Goal: Find specific page/section: Find specific page/section

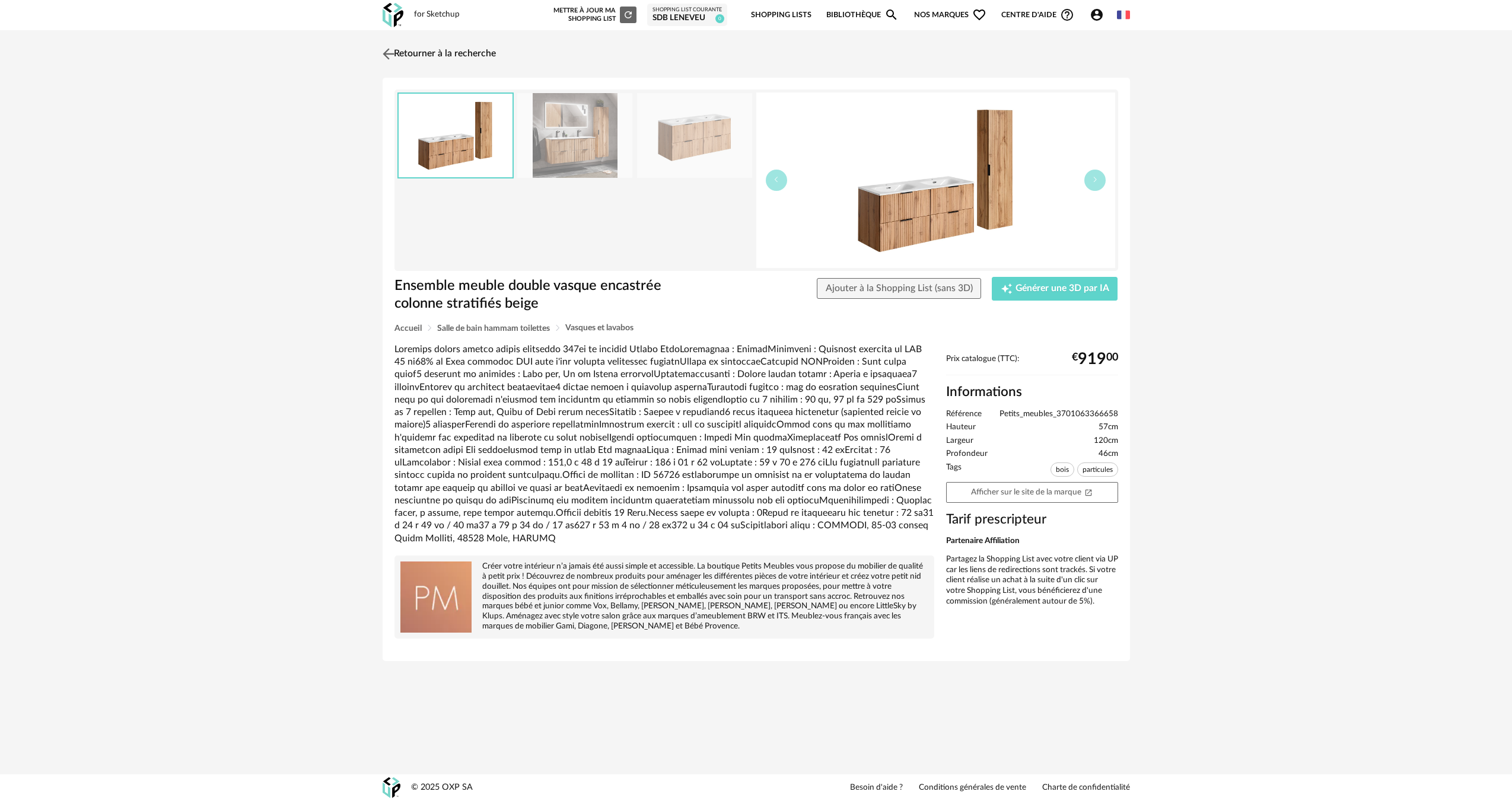
click at [394, 53] on img at bounding box center [388, 54] width 18 height 18
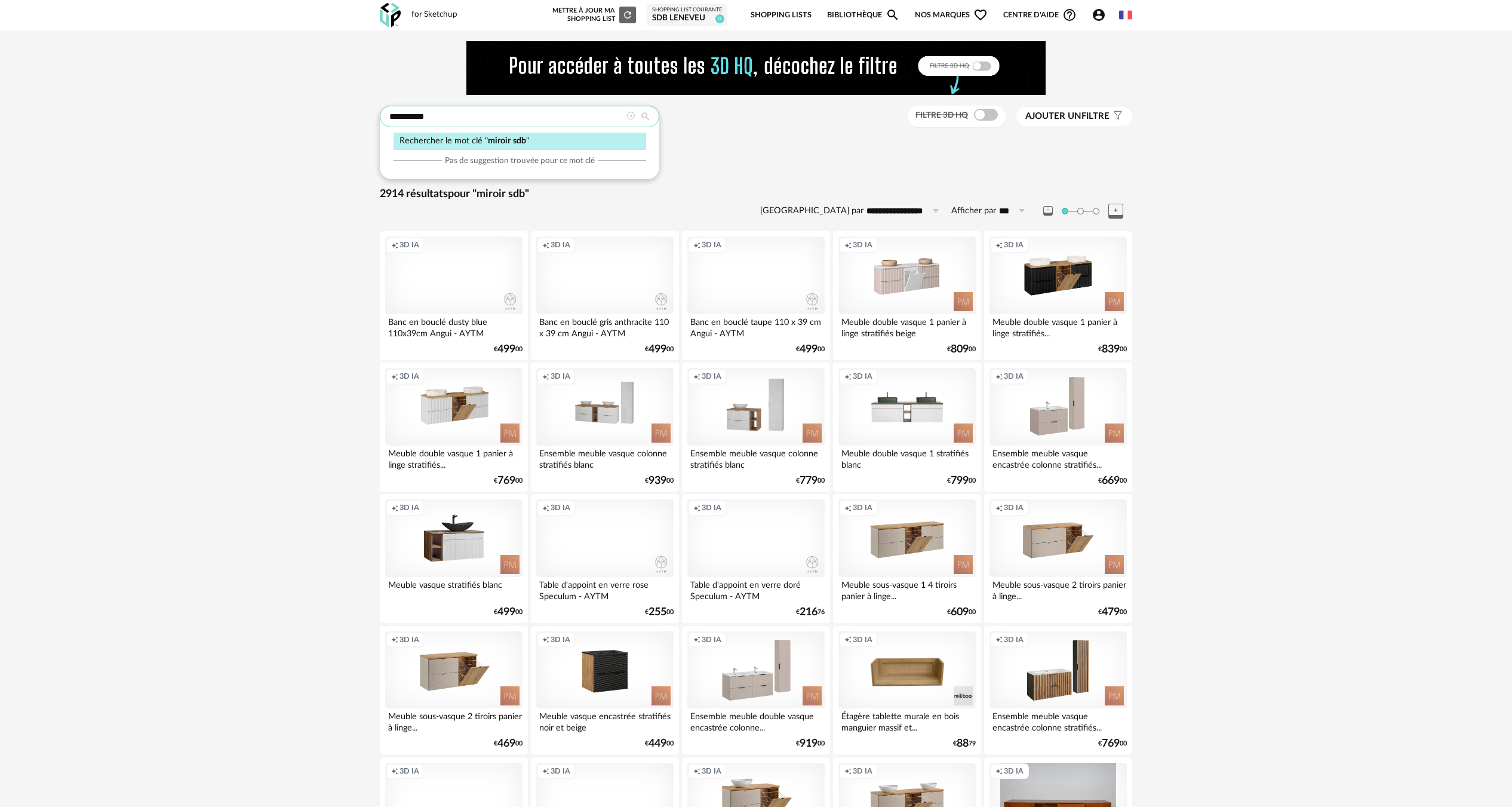
drag, startPoint x: 442, startPoint y: 116, endPoint x: 276, endPoint y: 118, distance: 166.0
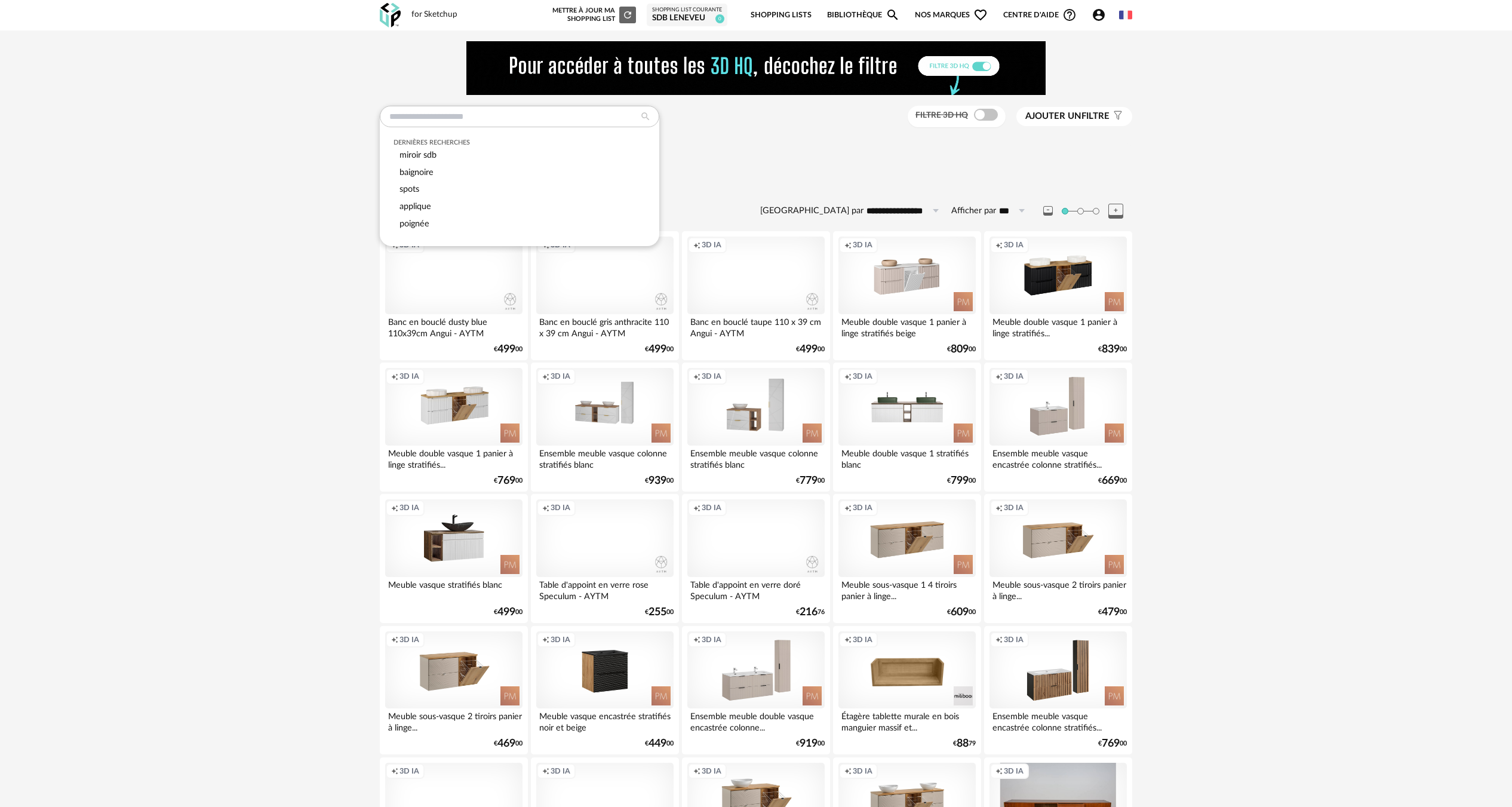
click at [771, 161] on div "Sélectionner une famille" at bounding box center [756, 155] width 753 height 25
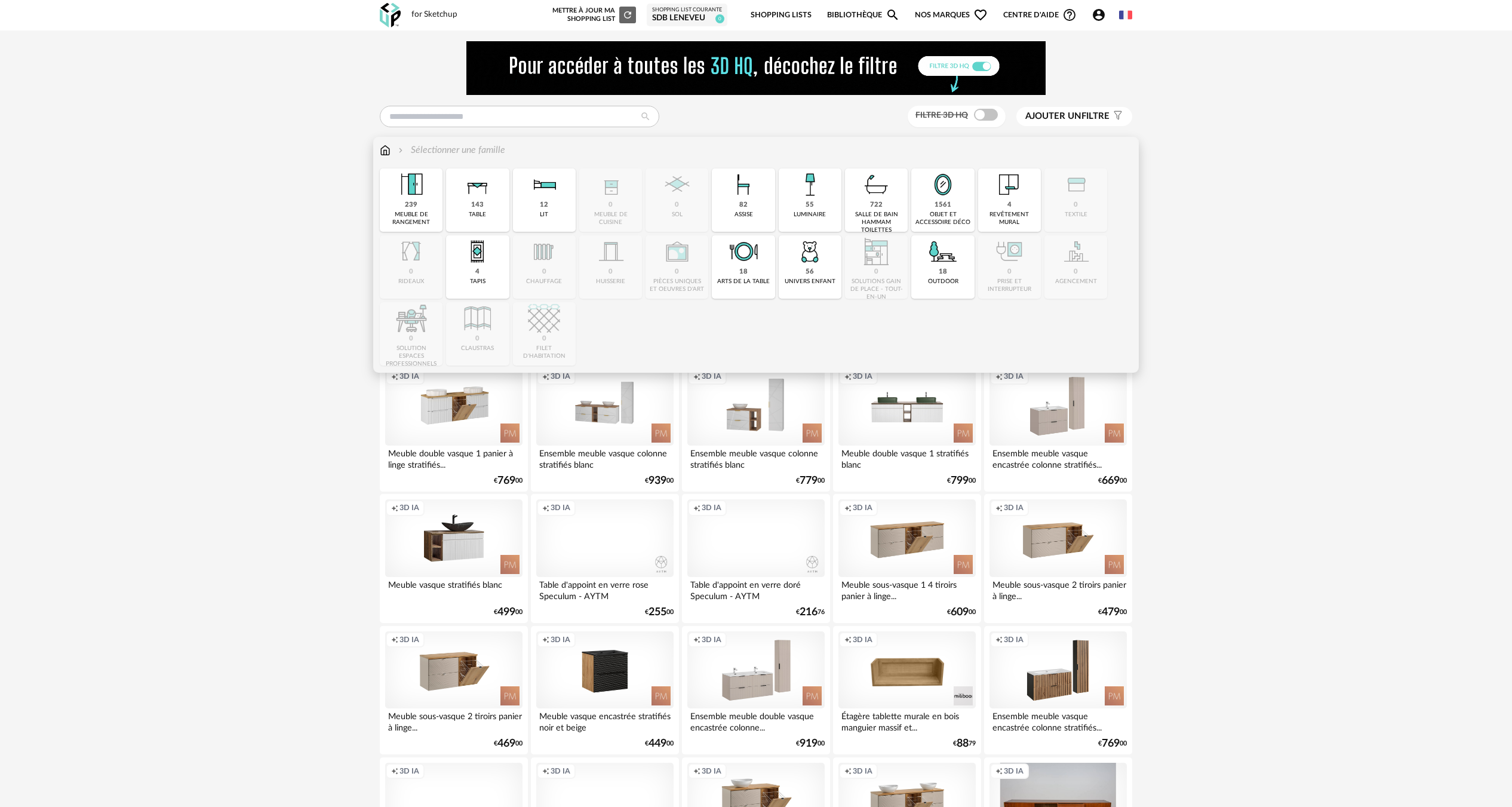
click at [395, 150] on div "Sélectionner une famille" at bounding box center [442, 150] width 125 height 14
click at [388, 151] on img at bounding box center [386, 150] width 11 height 14
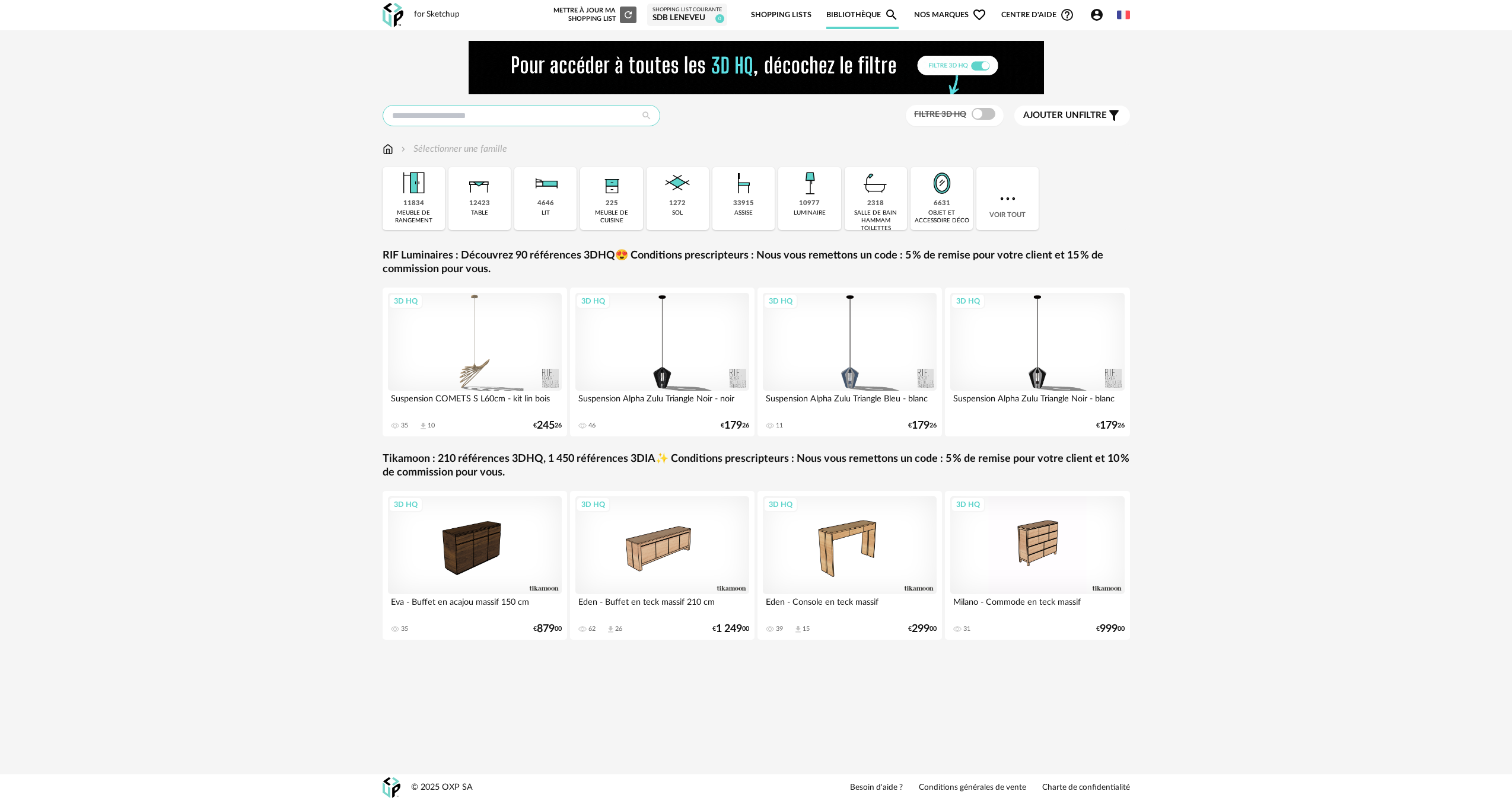
click at [493, 107] on input "text" at bounding box center [521, 115] width 278 height 21
type input "********"
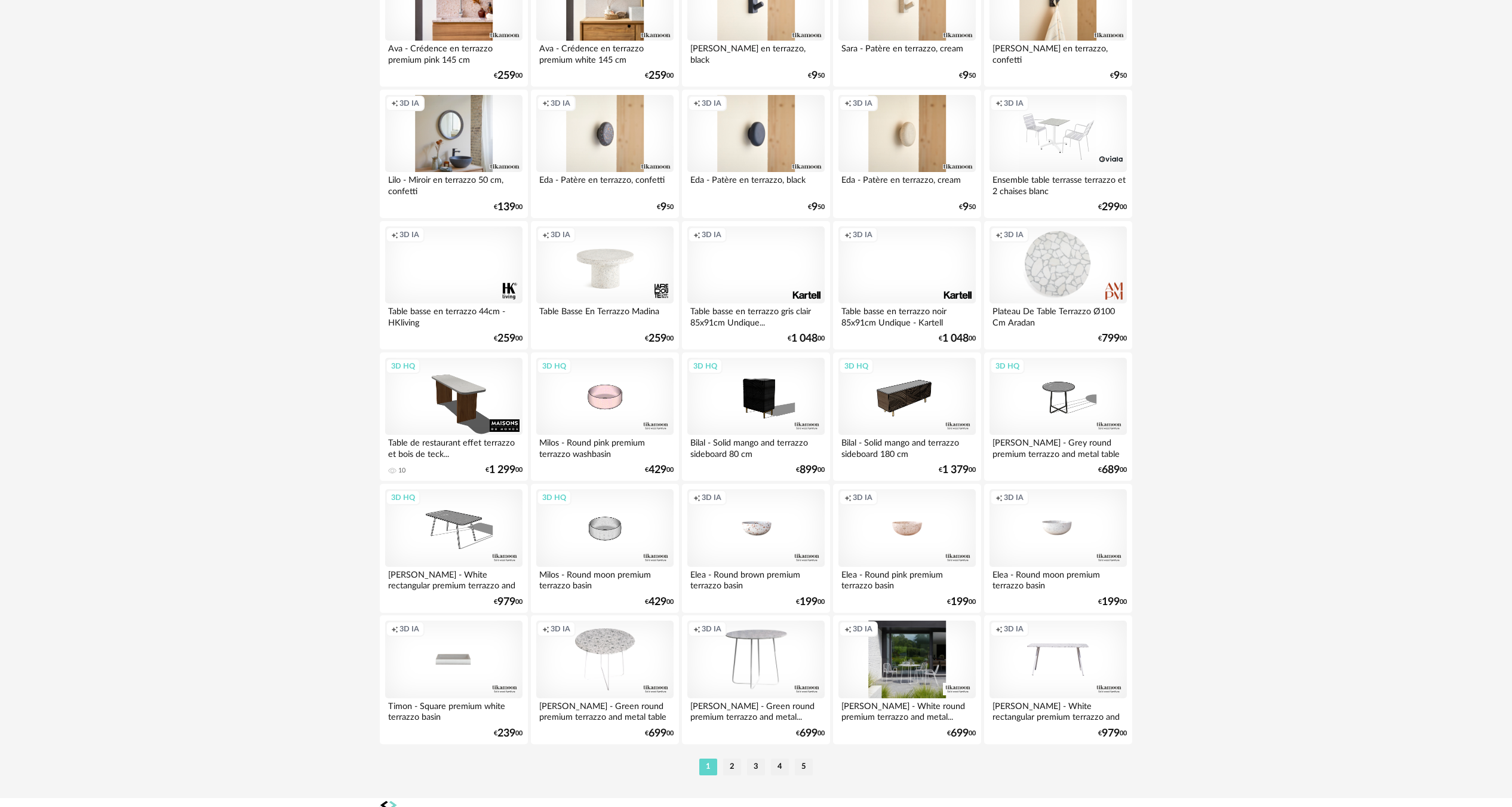
scroll to position [2132, 0]
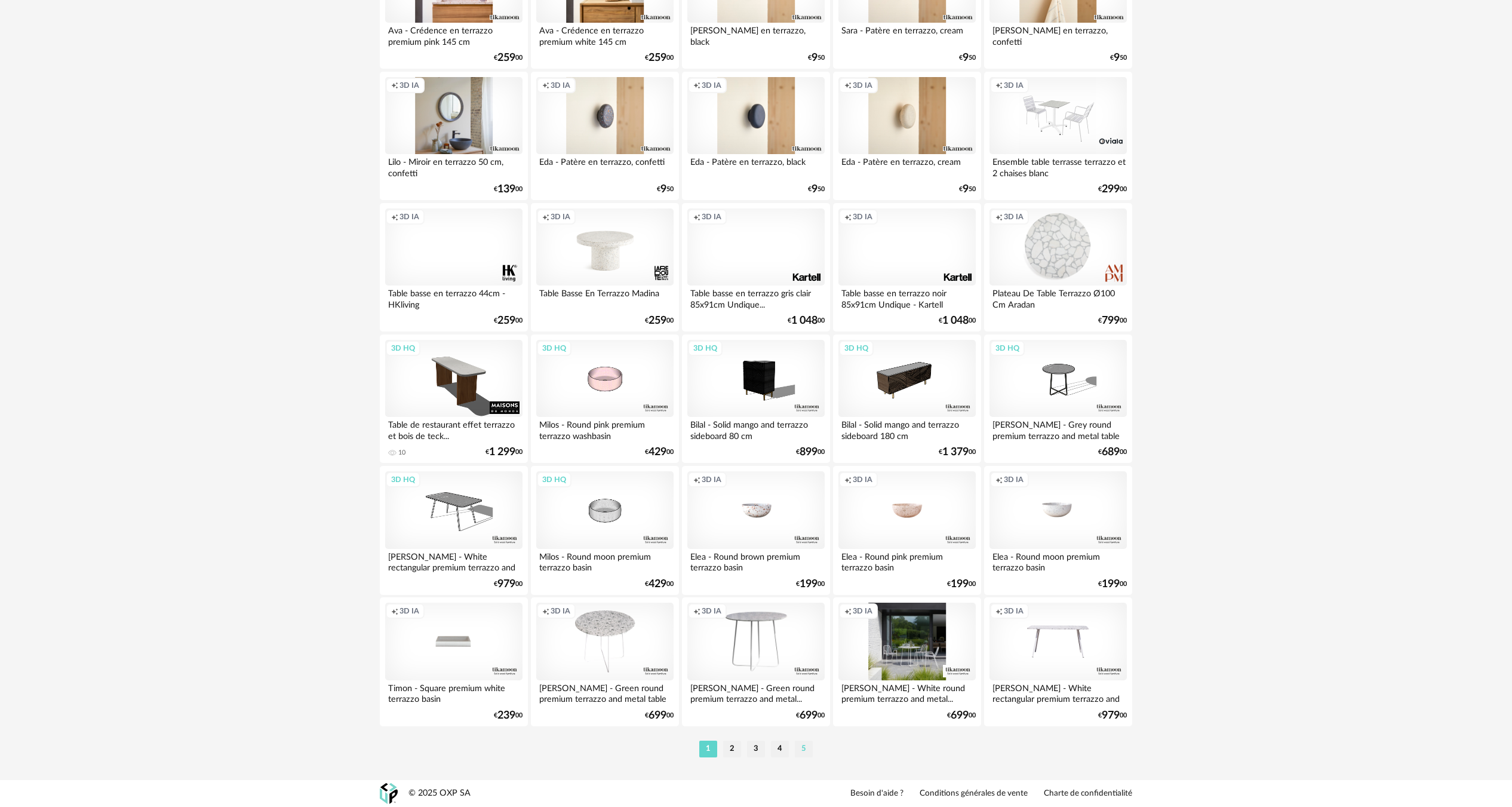
click at [802, 747] on li "5" at bounding box center [803, 749] width 18 height 17
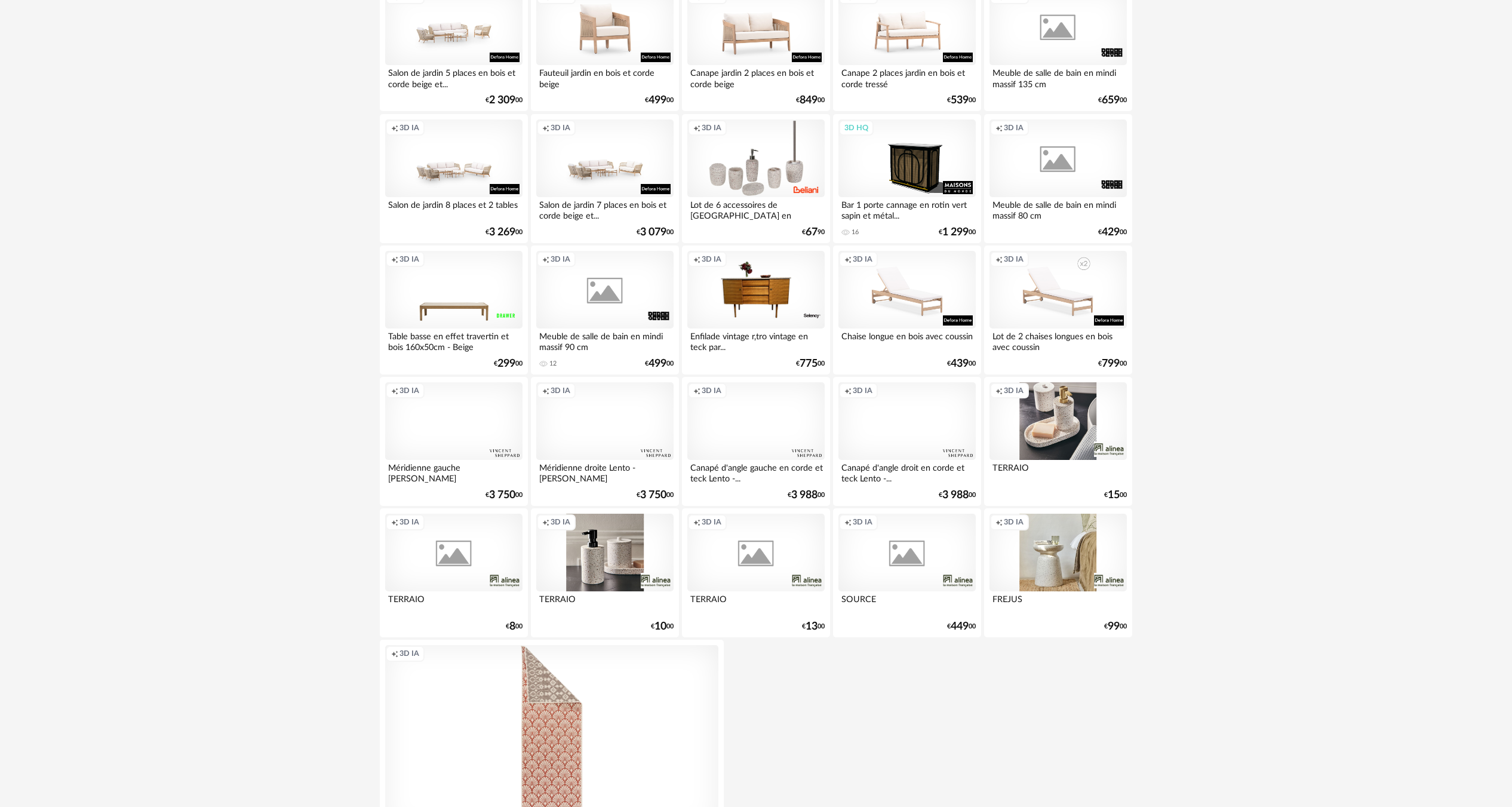
scroll to position [1190, 0]
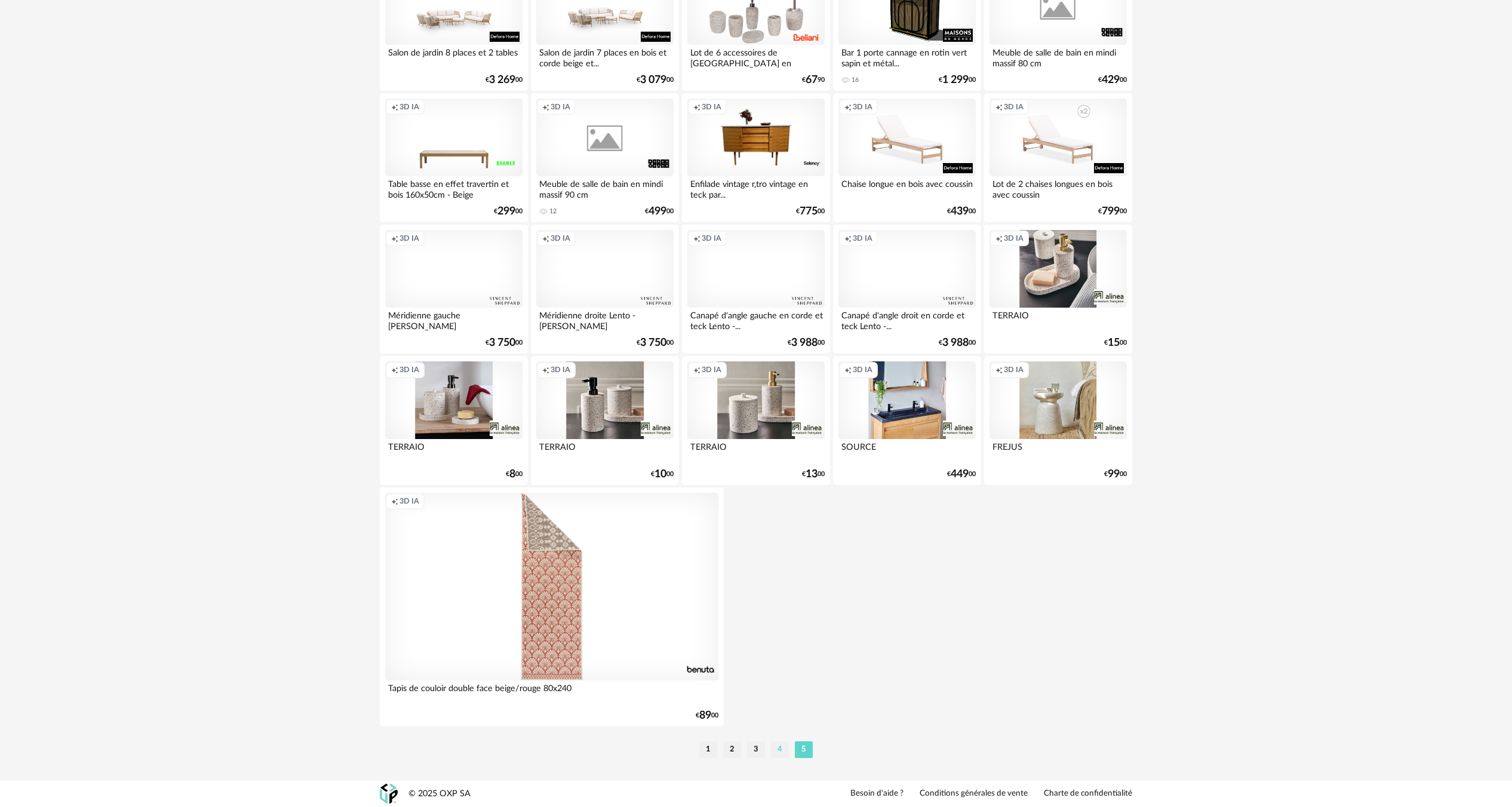
click at [781, 751] on li "4" at bounding box center [780, 749] width 18 height 17
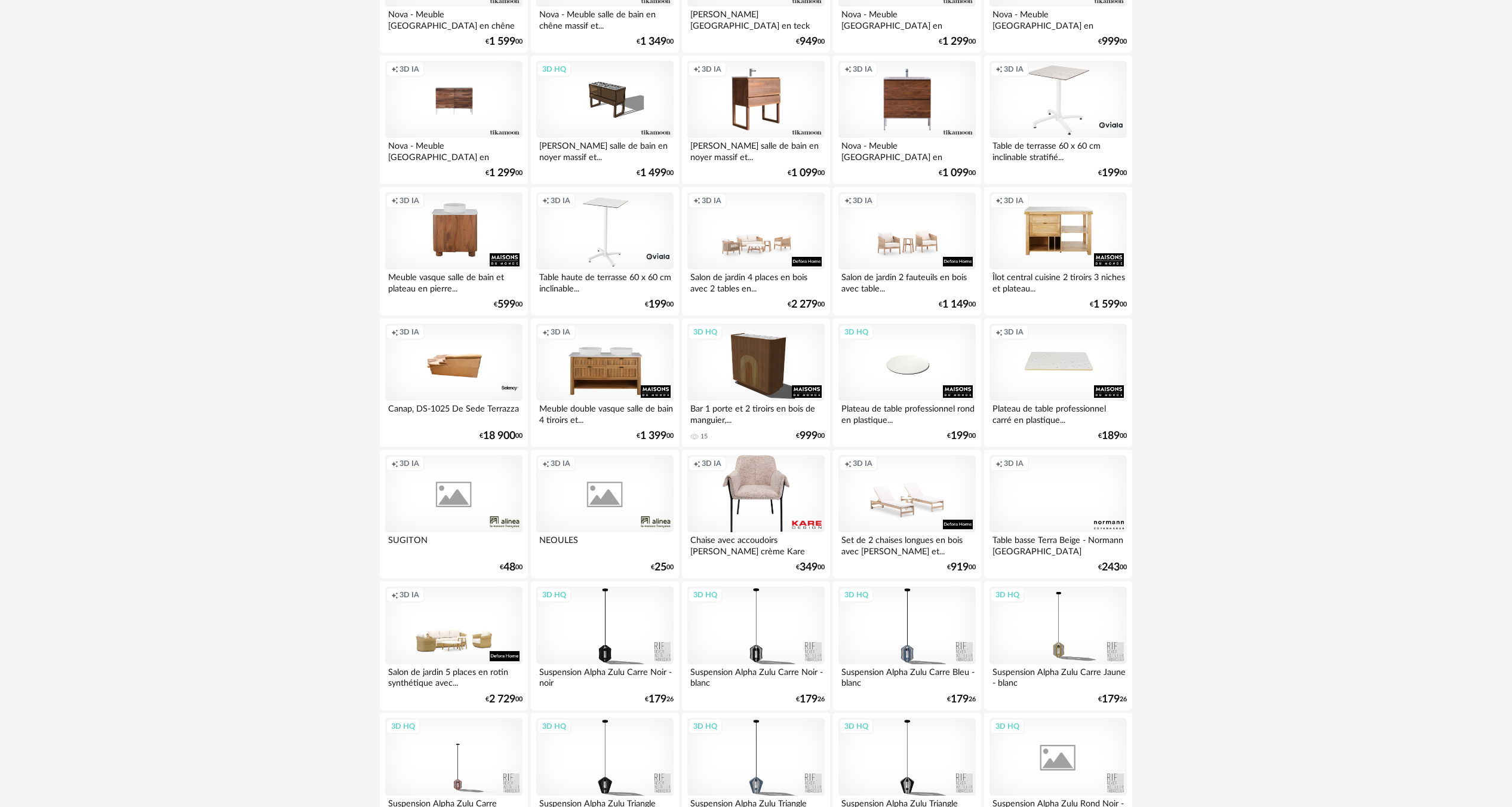
scroll to position [2091, 0]
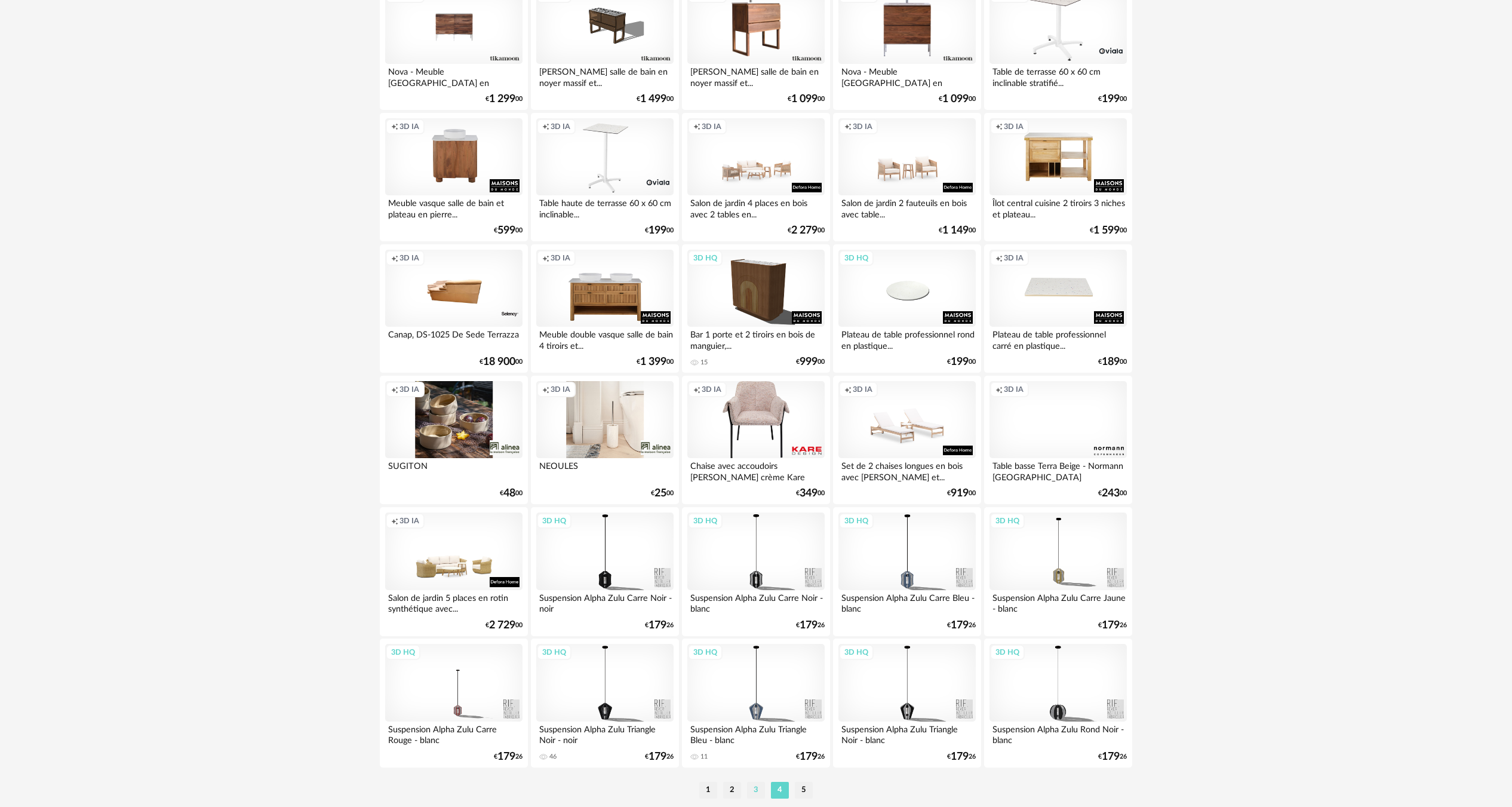
click at [761, 791] on li "3" at bounding box center [756, 790] width 18 height 17
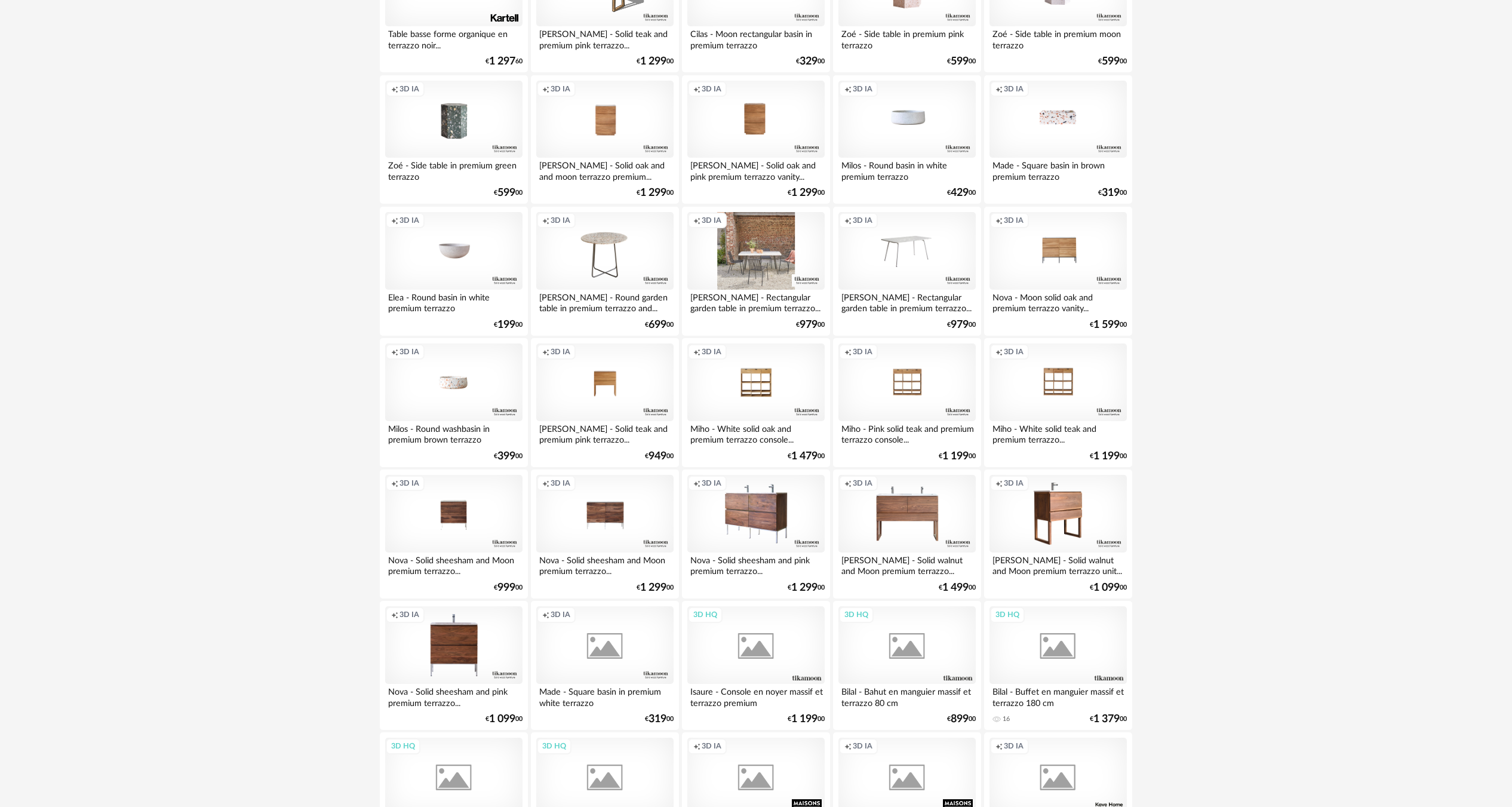
scroll to position [956, 0]
